Goal: Task Accomplishment & Management: Complete application form

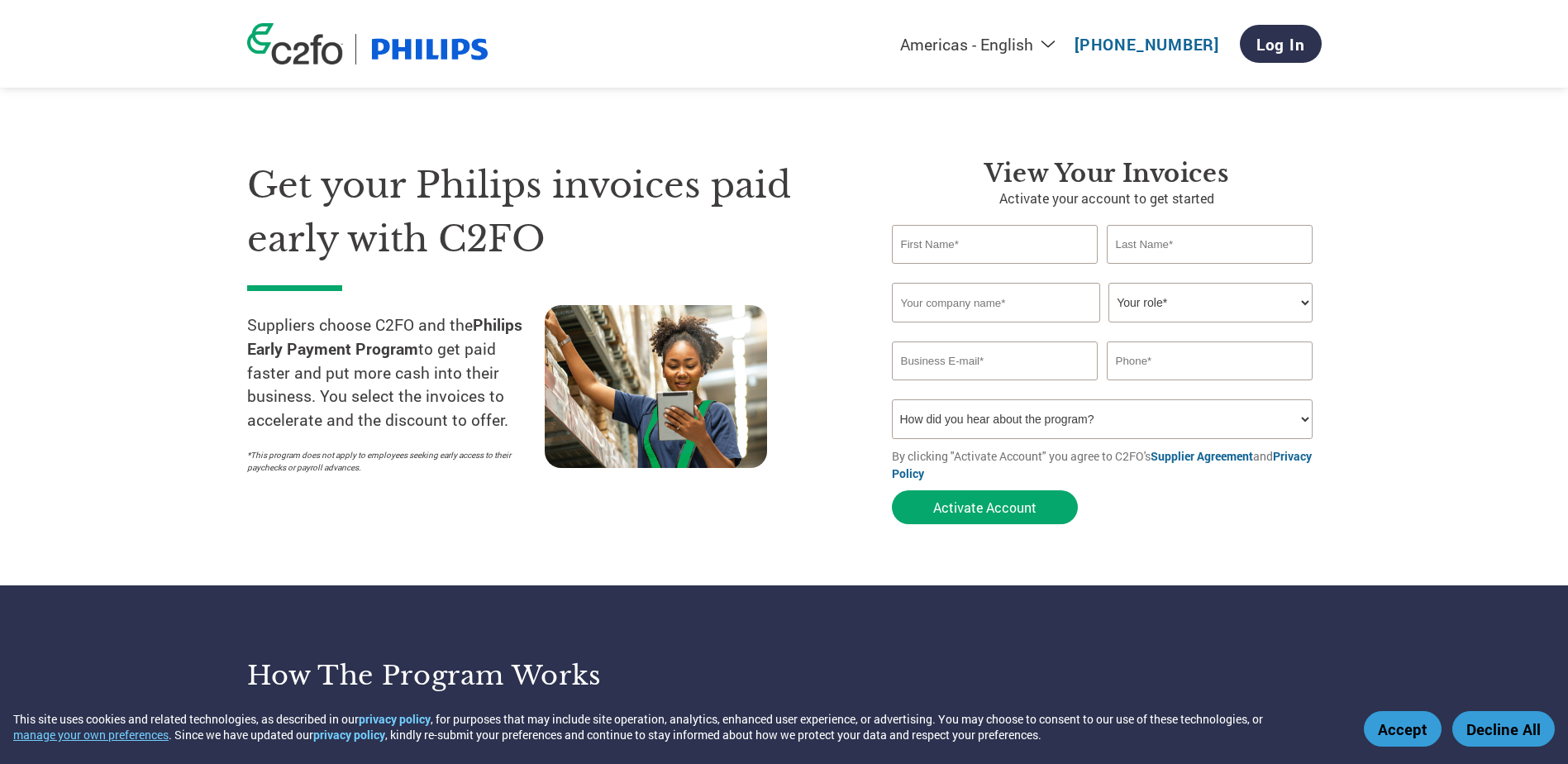
click at [1000, 227] on input "text" at bounding box center [995, 244] width 207 height 39
type input "[PERSON_NAME]"
type input "[EMAIL_ADDRESS][DOMAIN_NAME]"
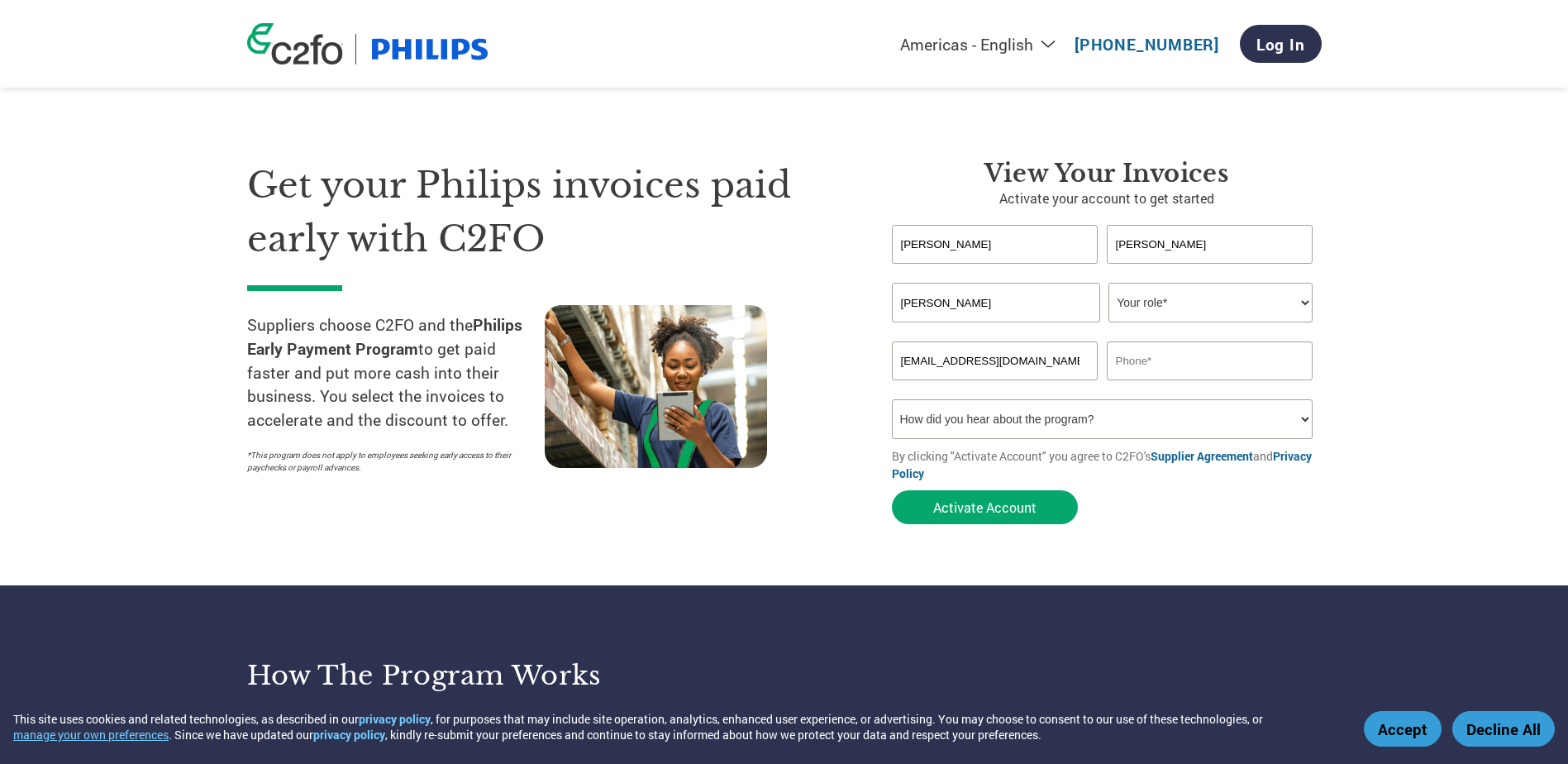
type input "[PHONE_NUMBER]"
click at [1155, 312] on select "Your role* CFO Controller Credit Manager Finance Director Treasurer CEO Preside…" at bounding box center [1210, 303] width 204 height 39
select select "FINANCE_DIRECTOR"
click at [1108, 283] on select "Your role* CFO Controller Credit Manager Finance Director Treasurer CEO Preside…" at bounding box center [1210, 303] width 204 height 39
click at [1170, 417] on select "How did you hear about the program? Received a letter Email Social Media Online…" at bounding box center [1102, 418] width 421 height 39
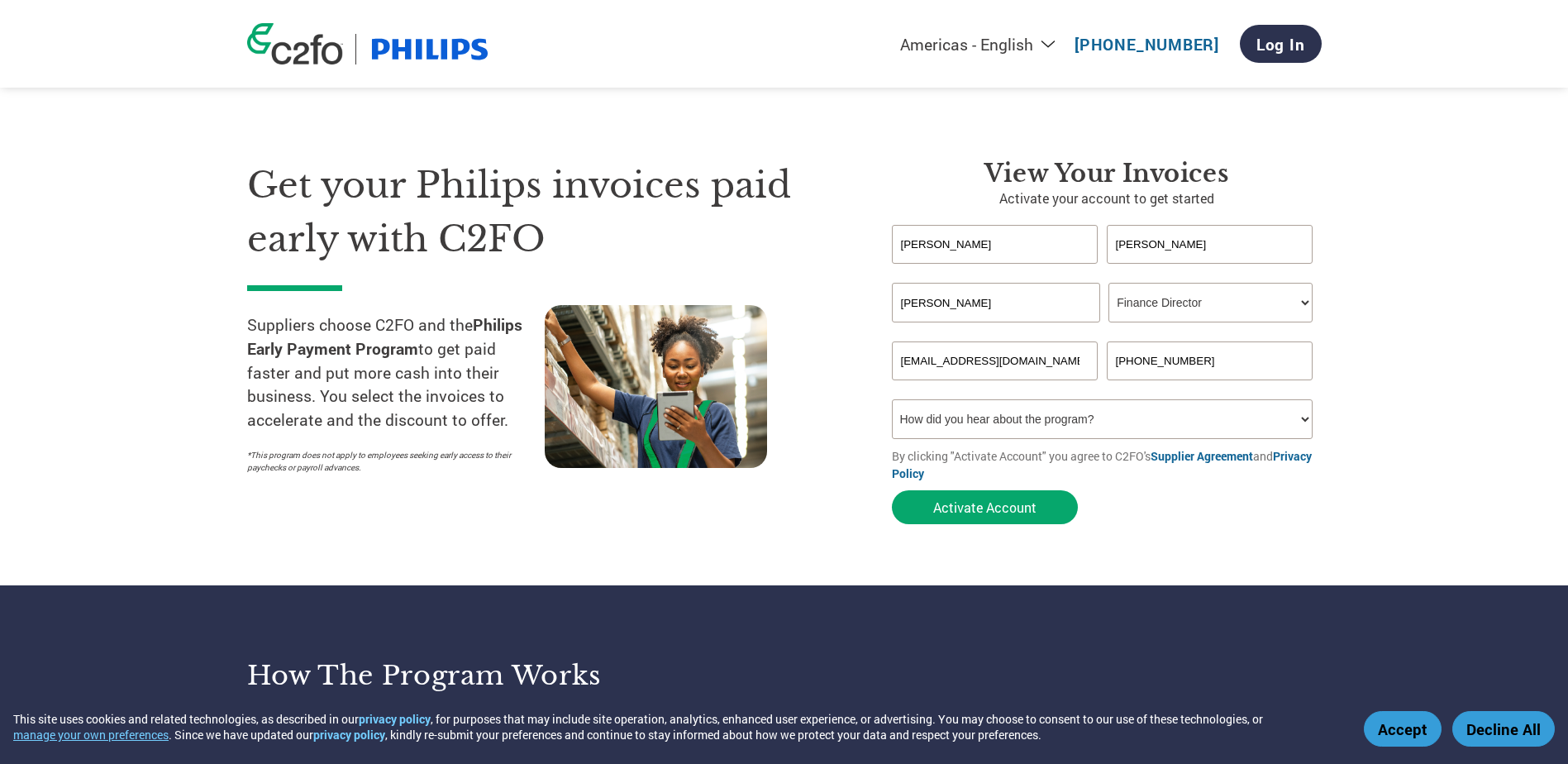
select select "Email"
click at [892, 399] on select "How did you hear about the program? Received a letter Email Social Media Online…" at bounding box center [1102, 418] width 421 height 39
click at [989, 503] on button "Activate Account" at bounding box center [985, 506] width 186 height 34
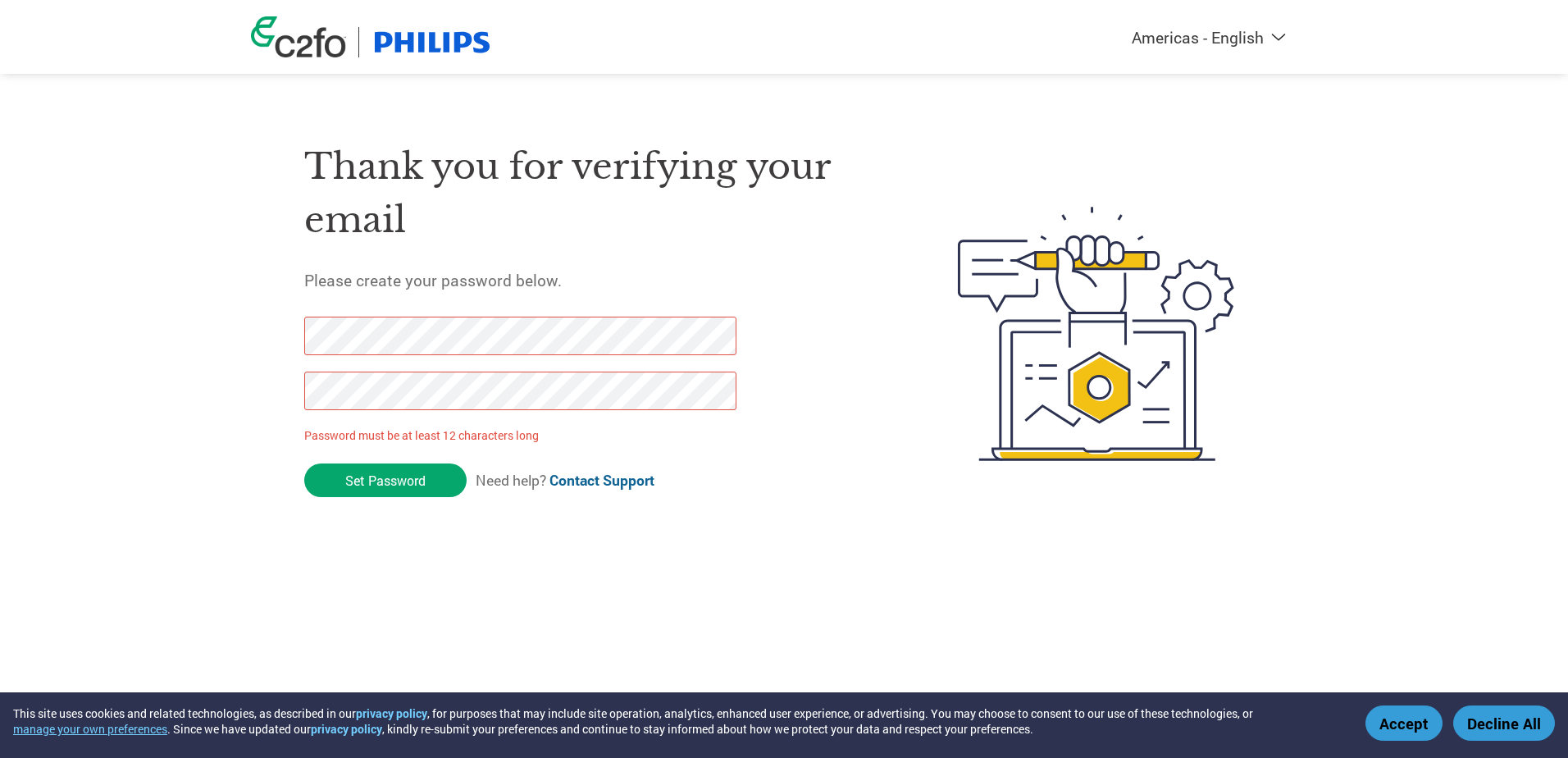
drag, startPoint x: 409, startPoint y: 478, endPoint x: 44, endPoint y: 284, distance: 413.4
click at [51, 290] on div "Americas - English Américas - Español Américas - Português Amériques - Français…" at bounding box center [784, 268] width 1568 height 536
click at [0, 377] on html "This site uses cookies and related technologies, as described in our privacy po…" at bounding box center [784, 300] width 1568 height 602
click at [360, 470] on input "Set Password" at bounding box center [385, 480] width 162 height 34
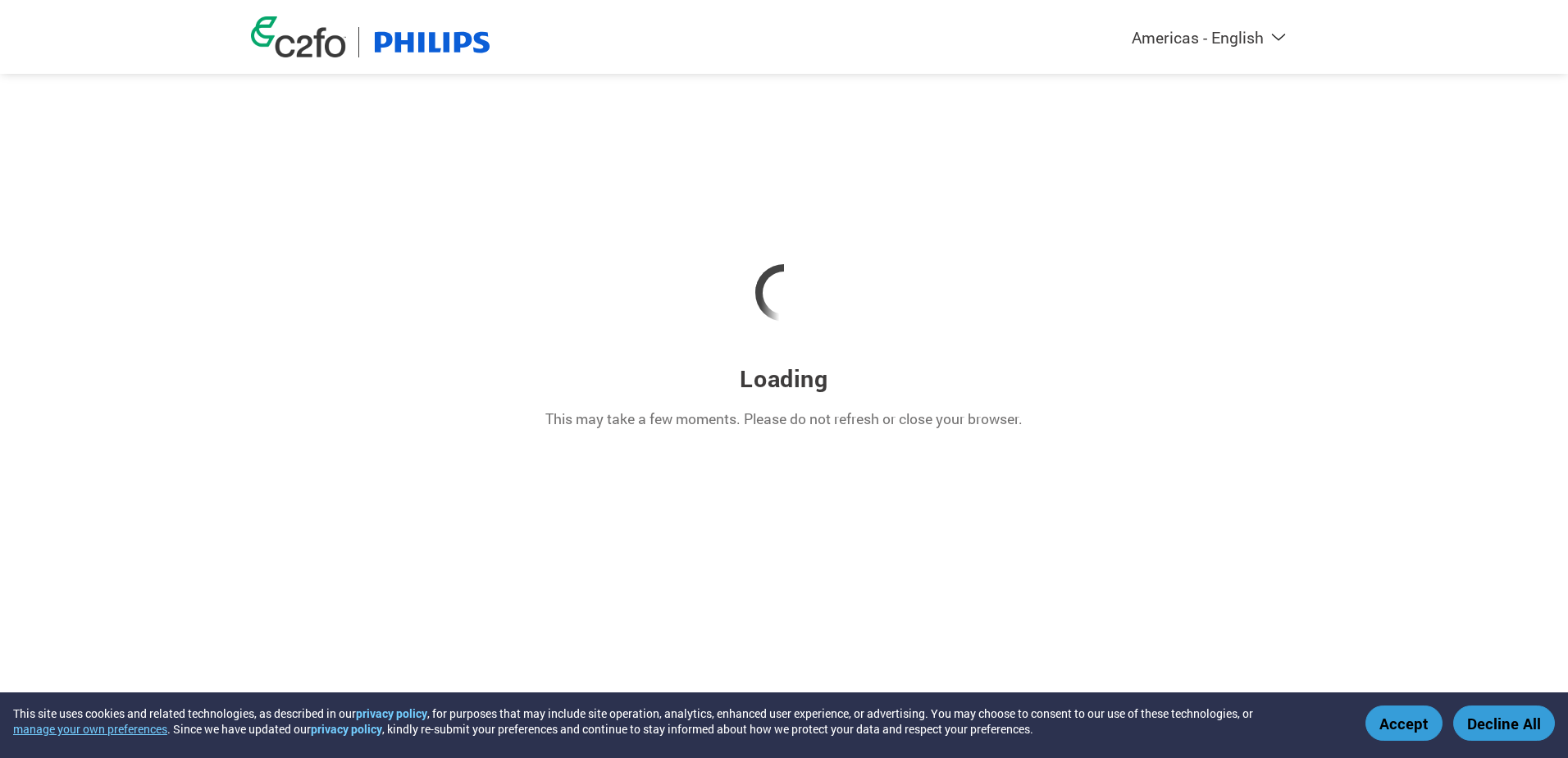
click at [1414, 731] on button "Accept" at bounding box center [1404, 723] width 77 height 35
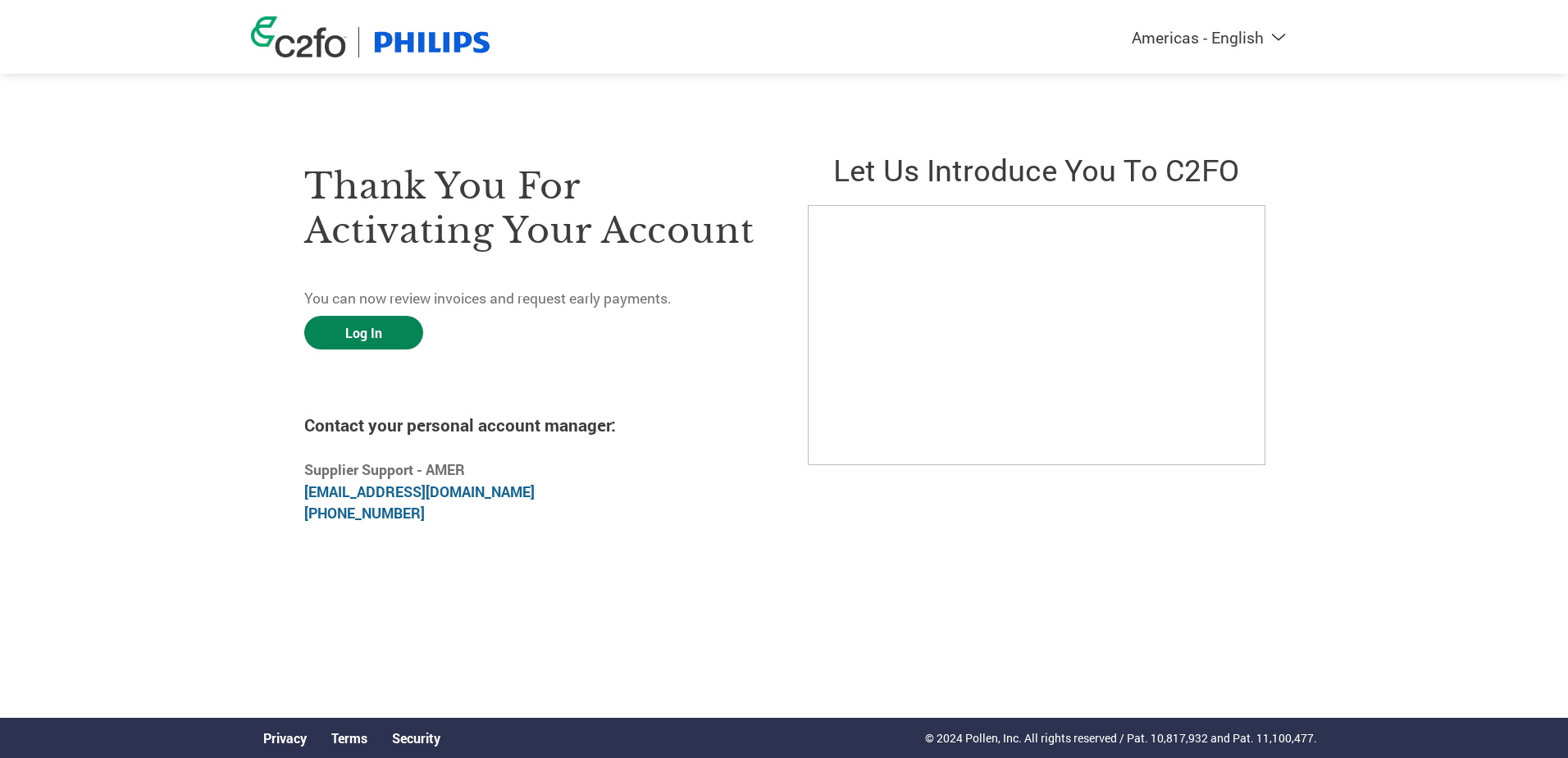
click at [360, 324] on link "Log In" at bounding box center [364, 332] width 119 height 34
